Goal: Task Accomplishment & Management: Manage account settings

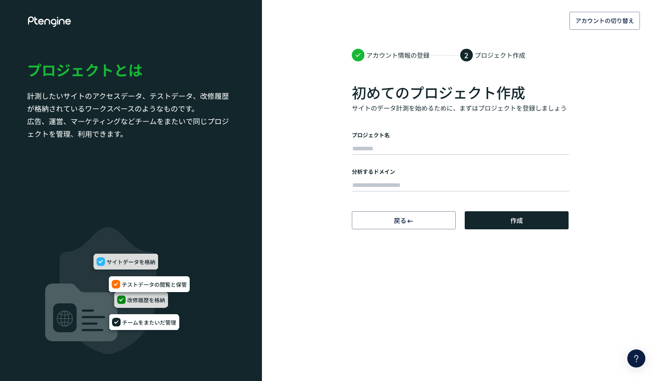
click at [449, 157] on form "プロジェクト名 分析するドメイン" at bounding box center [460, 162] width 217 height 62
click at [452, 146] on input "text" at bounding box center [460, 149] width 217 height 13
type input "*****"
click at [426, 183] on input "text" at bounding box center [460, 185] width 217 height 13
click at [528, 217] on button "作成" at bounding box center [517, 220] width 104 height 18
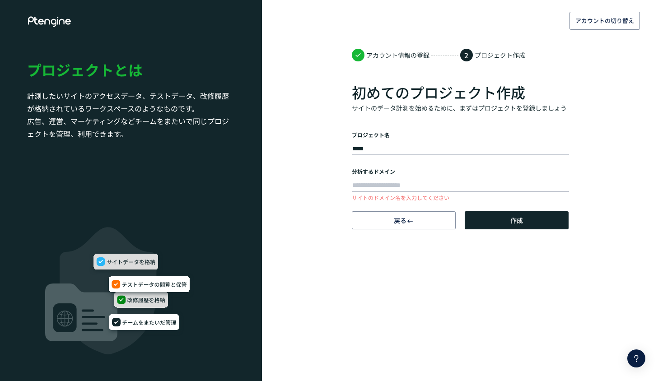
click at [457, 181] on input "text" at bounding box center [460, 185] width 217 height 13
paste input "**********"
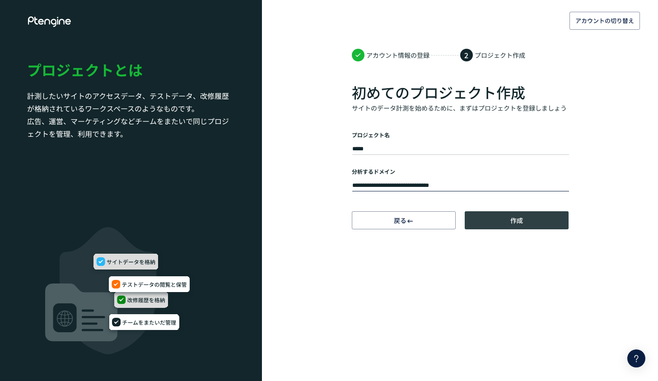
type input "**********"
click at [521, 222] on span "作成" at bounding box center [516, 220] width 13 height 18
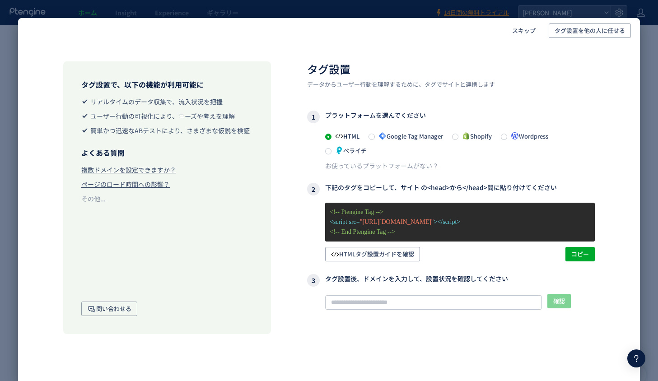
click at [641, 49] on div "スキップ タグ設置を他の人に任せる タグ設置で、以下の機能が利用可能に リアルタイムのデータ収集で、流入状況を把握 ユーザー行動の可視化により、ニーズや考えを…" at bounding box center [329, 190] width 658 height 381
drag, startPoint x: 493, startPoint y: 7, endPoint x: 502, endPoint y: 9, distance: 9.6
click at [493, 7] on div "スキップ タグ設置を他の人に任せる タグ設置で、以下の機能が利用可能に リアルタイムのデータ収集で、流入状況を把握 ユーザー行動の可視化により、ニーズや考えを…" at bounding box center [329, 190] width 658 height 381
click at [517, 31] on span "スキップ" at bounding box center [523, 30] width 23 height 14
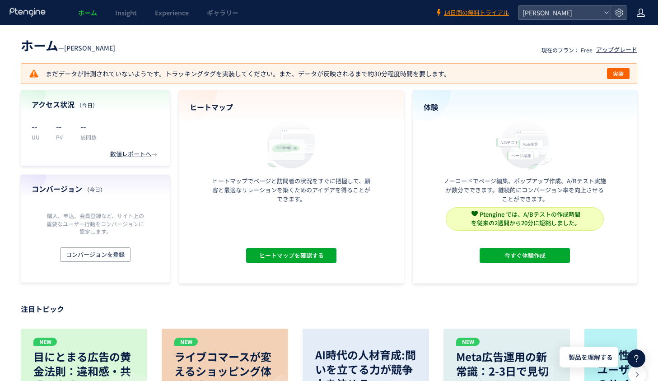
click at [641, 18] on div at bounding box center [640, 12] width 9 height 25
click at [500, 42] on header "ホーム — [PERSON_NAME] 現在のプラン： Free アップグレード" at bounding box center [329, 44] width 616 height 20
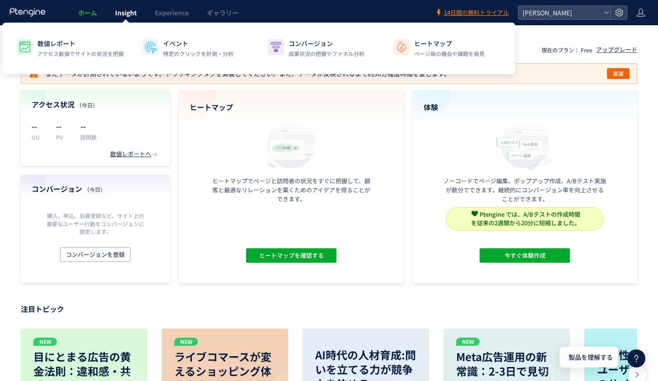
click at [119, 17] on span "Insight" at bounding box center [126, 12] width 22 height 9
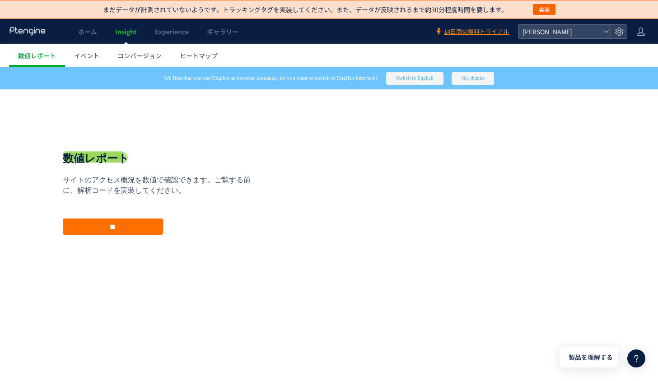
click at [167, 139] on div "数値レポート サイトのアクセス概況を数値で確認できます。ご覧する前に、解析コードを実装してください。 **" at bounding box center [160, 192] width 194 height 171
click at [93, 63] on link "イベント" at bounding box center [86, 55] width 43 height 23
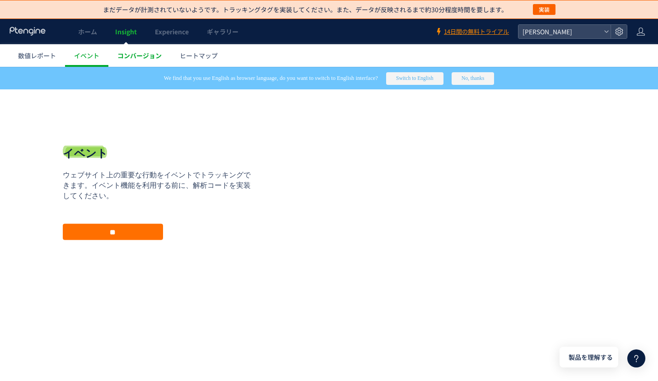
click at [140, 58] on span "コンバージョン" at bounding box center [139, 55] width 44 height 9
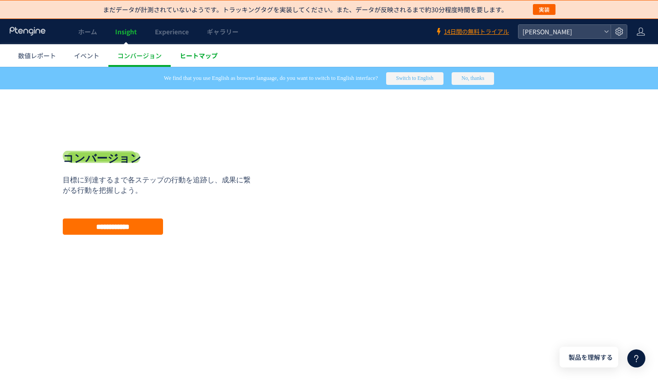
click at [186, 55] on span "ヒートマップ" at bounding box center [199, 55] width 38 height 9
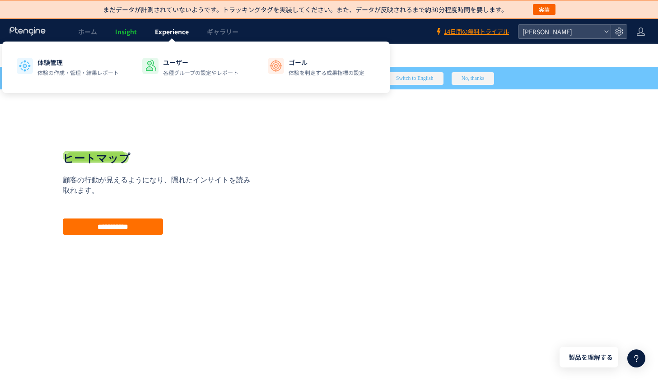
click at [162, 30] on span "Experience" at bounding box center [172, 31] width 34 height 9
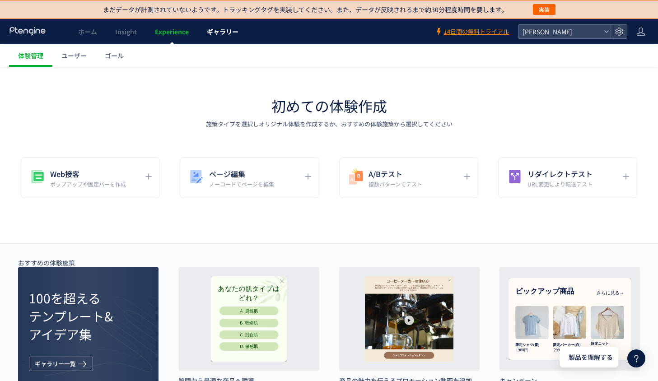
click at [226, 33] on span "ギャラリー" at bounding box center [223, 31] width 32 height 9
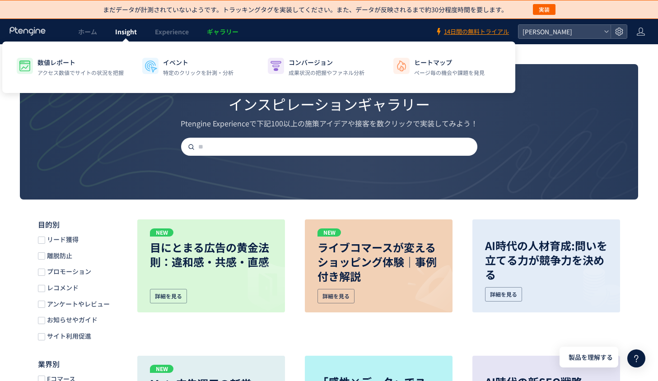
click at [124, 33] on span "Insight" at bounding box center [126, 31] width 22 height 9
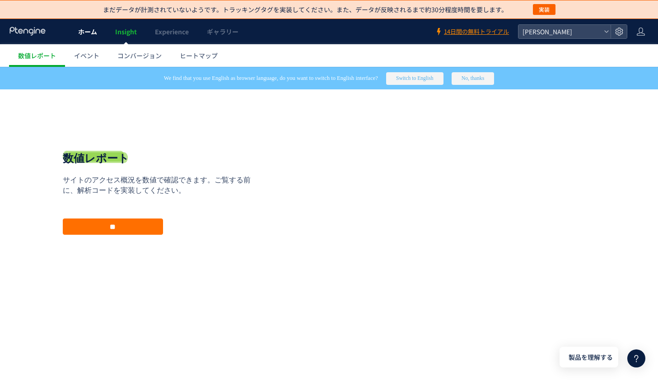
click at [78, 33] on link "ホーム" at bounding box center [87, 31] width 37 height 25
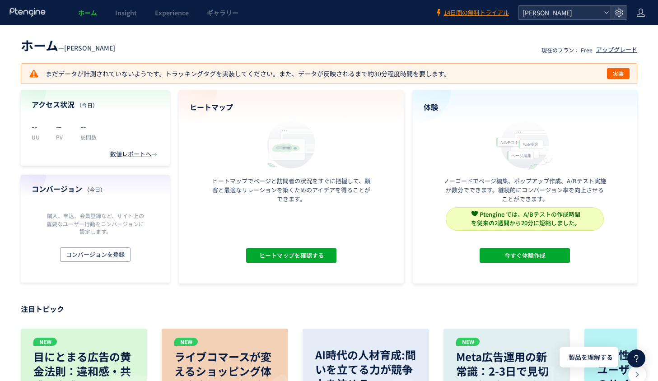
click at [602, 14] on div "[PERSON_NAME]" at bounding box center [564, 13] width 92 height 14
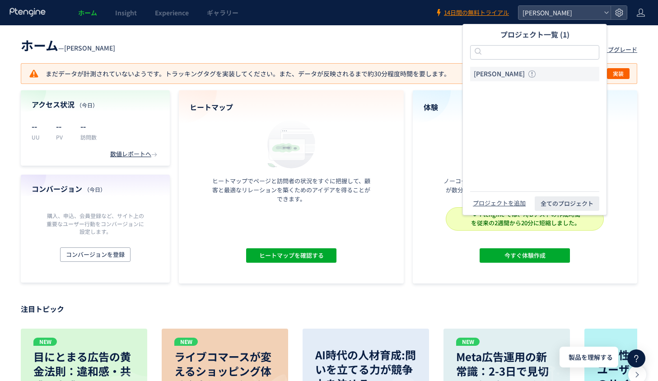
click at [401, 53] on header "ホーム — [PERSON_NAME] 現在のプラン： Free アップグレード" at bounding box center [329, 44] width 616 height 20
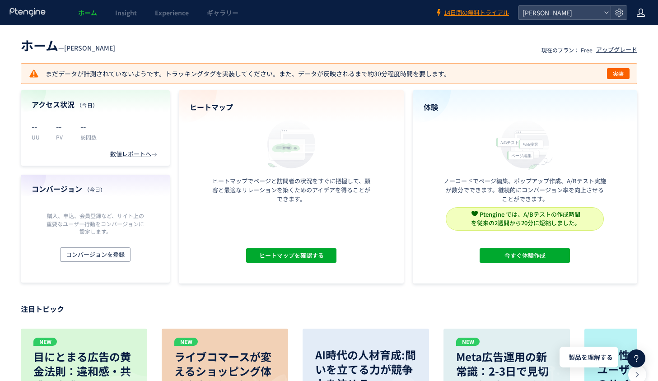
click at [642, 14] on icon at bounding box center [640, 12] width 9 height 9
drag, startPoint x: 433, startPoint y: 44, endPoint x: 425, endPoint y: 45, distance: 8.2
click at [432, 44] on header "ホーム — [PERSON_NAME] 現在のプラン： Free アップグレード" at bounding box center [329, 44] width 616 height 20
click at [615, 14] on icon at bounding box center [619, 12] width 9 height 9
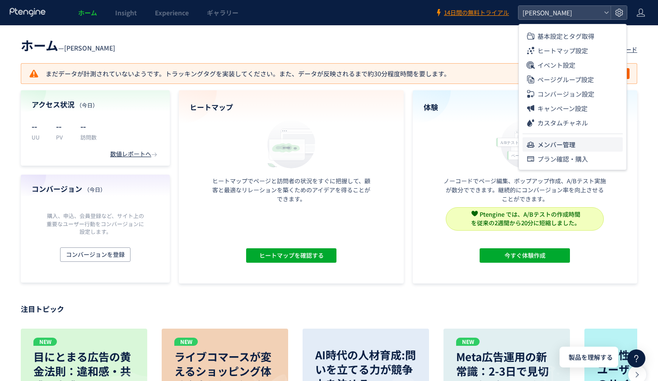
click at [566, 143] on span "メンバー管理" at bounding box center [556, 144] width 38 height 14
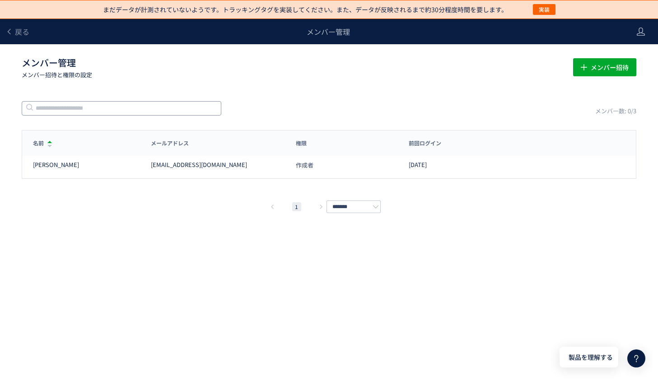
click at [189, 108] on input "text" at bounding box center [122, 108] width 200 height 14
click at [304, 78] on p "メンバー招待と権限の設定" at bounding box center [292, 74] width 540 height 9
click at [363, 212] on input "*******" at bounding box center [353, 206] width 54 height 13
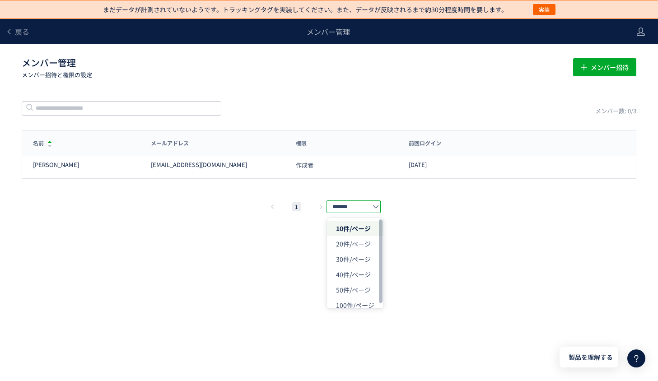
click at [409, 209] on div "1 *******" at bounding box center [329, 206] width 615 height 11
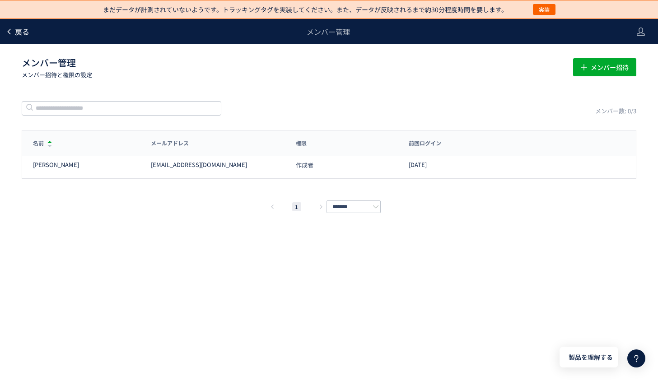
click at [17, 32] on span "戻る" at bounding box center [22, 31] width 14 height 11
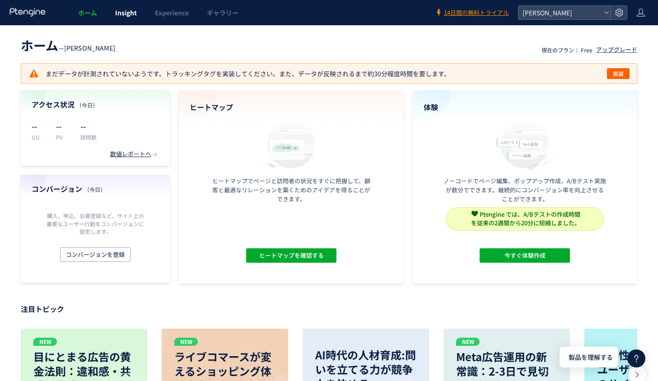
click at [137, 12] on link "Insight" at bounding box center [126, 12] width 40 height 25
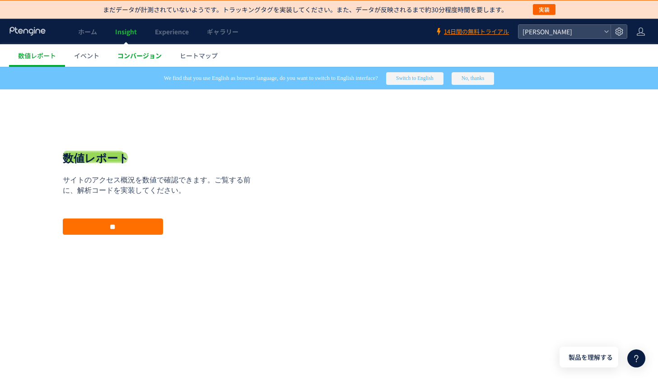
click at [148, 57] on span "コンバージョン" at bounding box center [139, 55] width 44 height 9
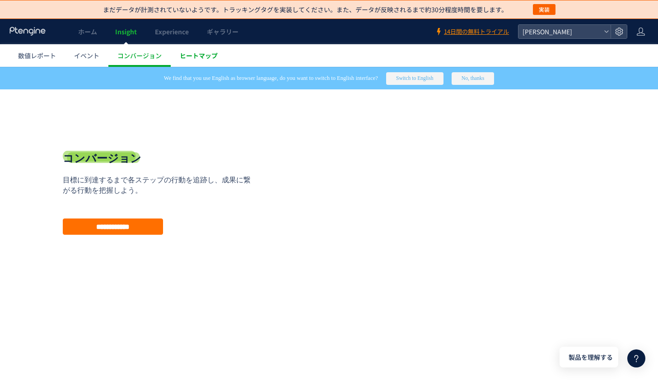
click at [186, 57] on span "ヒートマップ" at bounding box center [199, 55] width 38 height 9
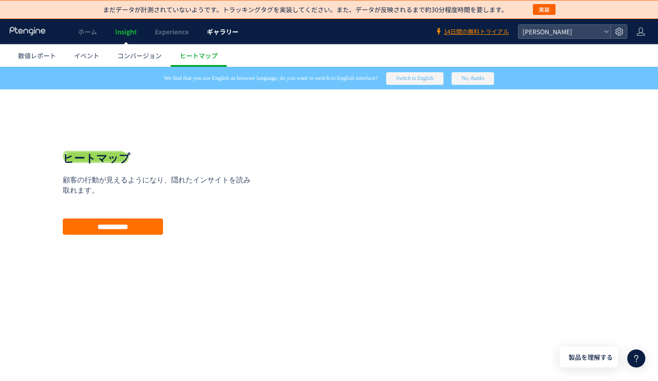
click at [219, 32] on span "ギャラリー" at bounding box center [223, 31] width 32 height 9
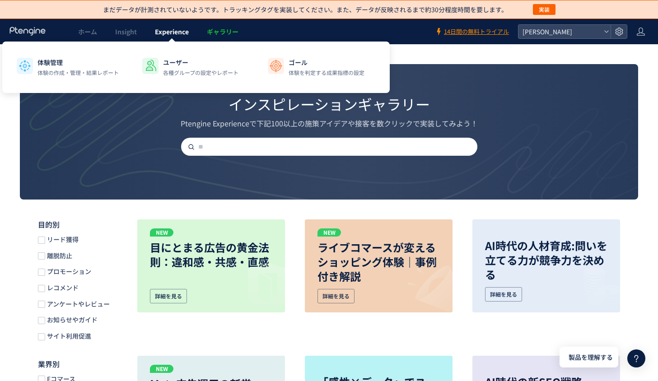
click at [175, 34] on span "Experience" at bounding box center [172, 31] width 34 height 9
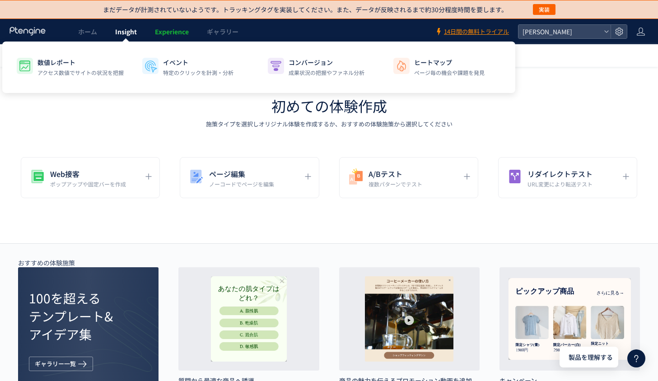
click at [134, 30] on span "Insight" at bounding box center [126, 31] width 22 height 9
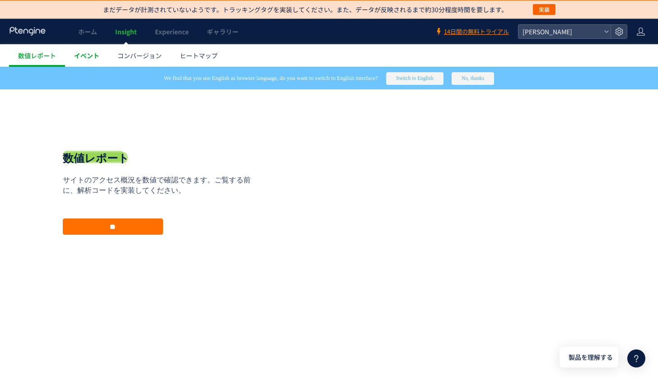
click at [96, 59] on span "イベント" at bounding box center [86, 55] width 25 height 9
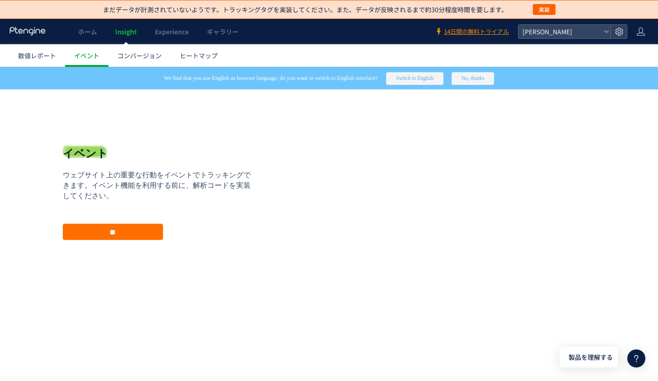
click at [163, 58] on link "コンバージョン" at bounding box center [139, 55] width 62 height 23
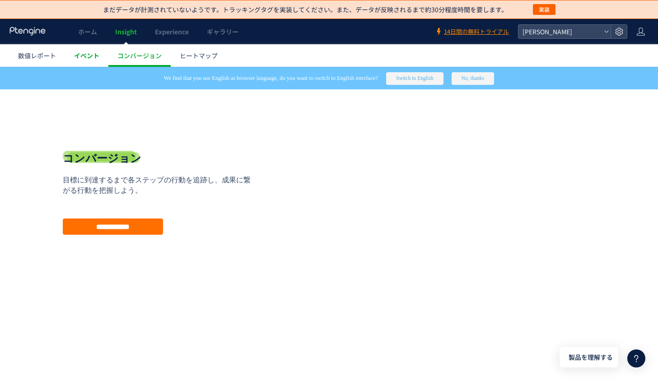
click at [93, 52] on span "イベント" at bounding box center [86, 55] width 25 height 9
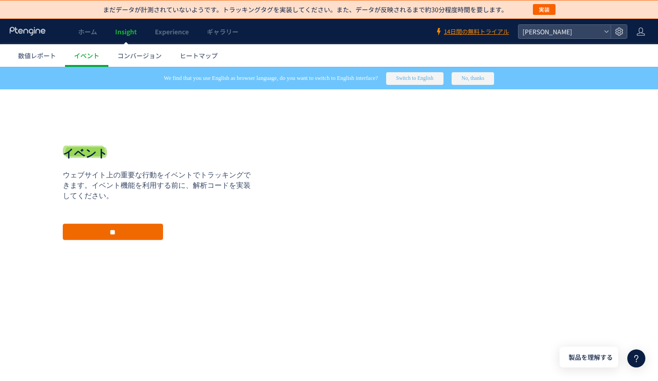
click at [137, 229] on input "**" at bounding box center [113, 232] width 100 height 16
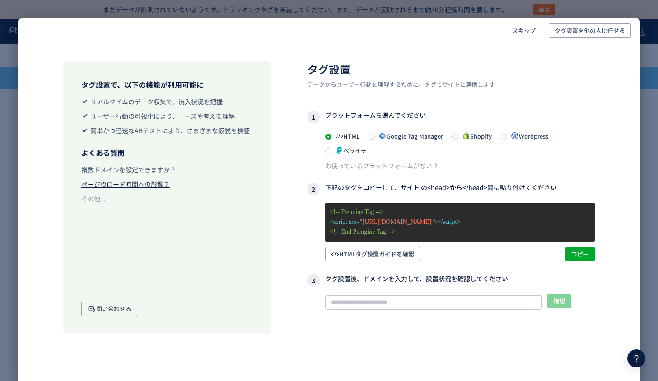
click at [134, 184] on div "ページのロード時間への影響？" at bounding box center [125, 184] width 88 height 9
